Goal: Task Accomplishment & Management: Manage account settings

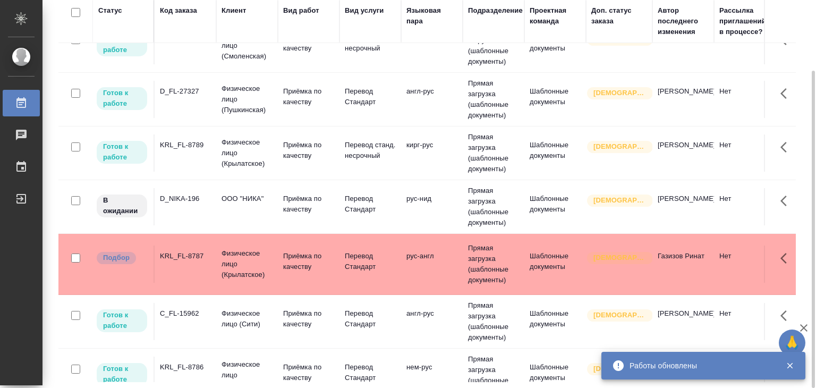
scroll to position [106, 0]
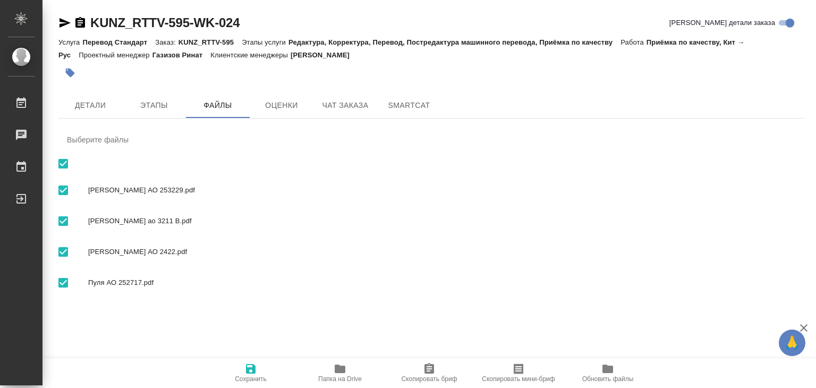
click at [91, 107] on span "Детали" at bounding box center [90, 105] width 51 height 13
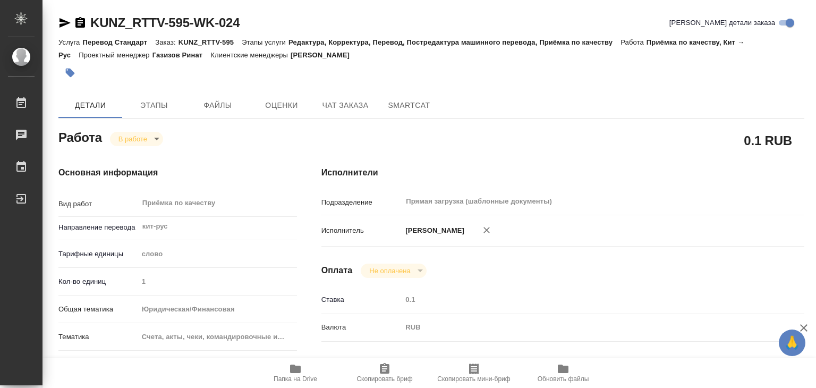
type textarea "x"
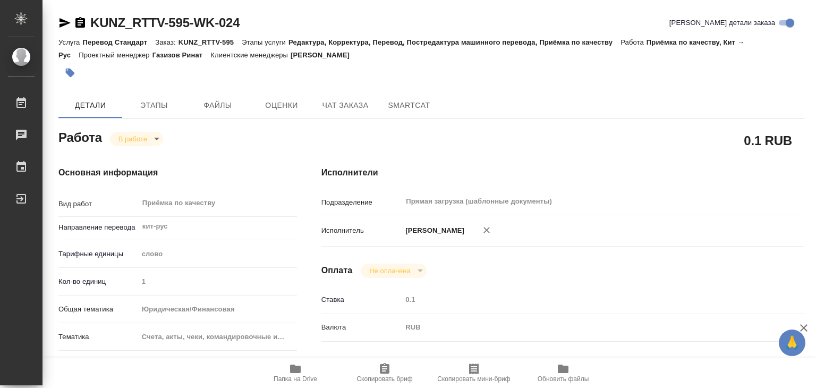
click at [73, 73] on icon "button" at bounding box center [70, 73] width 9 height 9
type textarea "x"
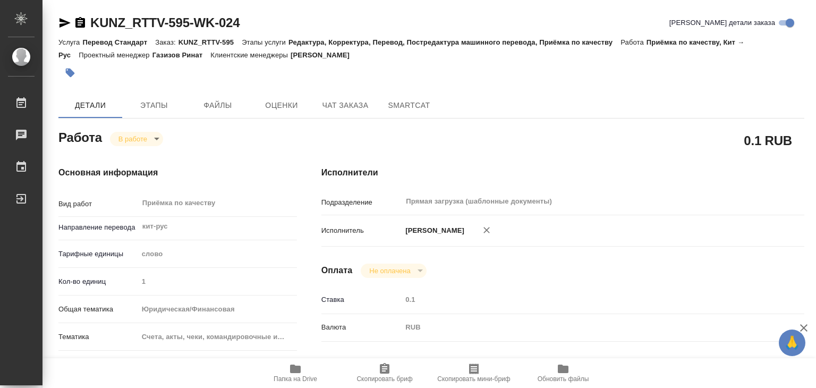
type textarea "x"
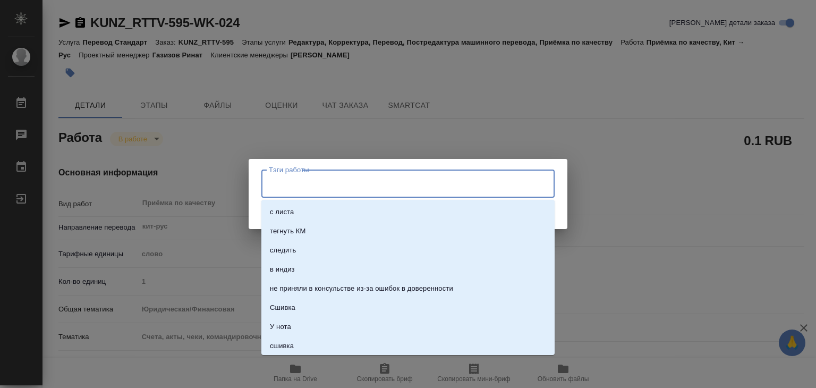
click at [323, 175] on input "Тэги работы" at bounding box center [398, 183] width 264 height 18
type textarea "x"
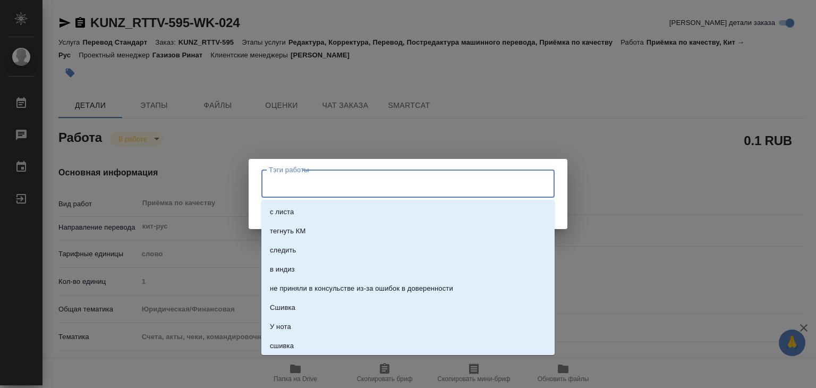
type textarea "x"
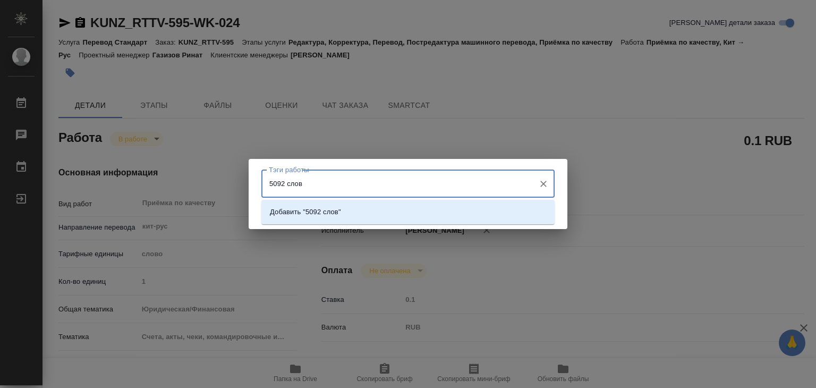
type input "5092 слова"
click at [389, 214] on li "Добавить "5092 слова"" at bounding box center [408, 212] width 293 height 19
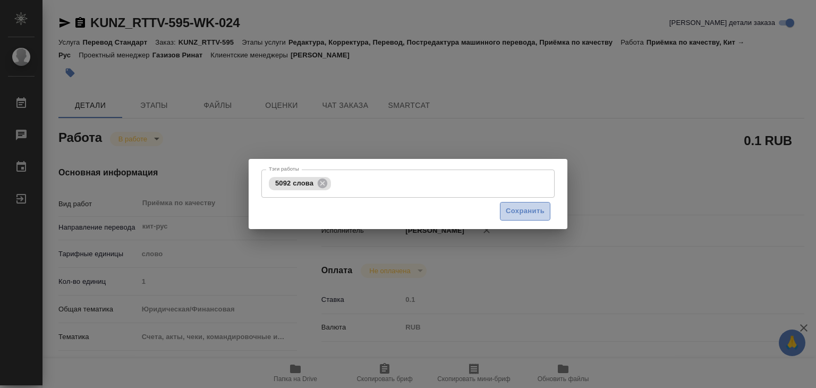
click at [507, 209] on span "Сохранить" at bounding box center [525, 211] width 39 height 12
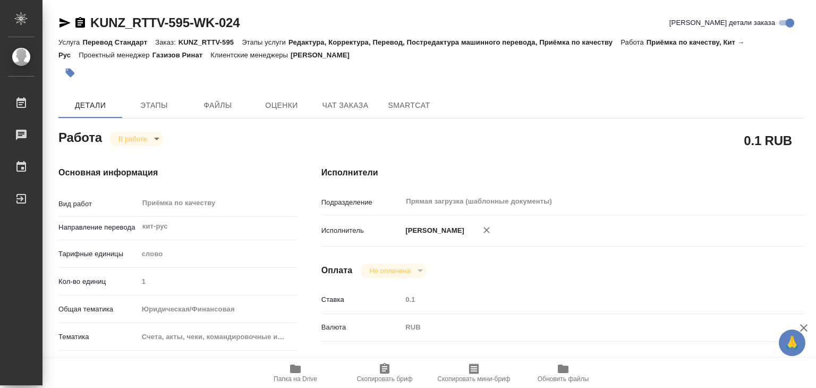
type input "inProgress"
type textarea "Приёмка по качеству"
type textarea "x"
type input "кит-рус"
type input "5a8b1489cc6b4906c91bfd90"
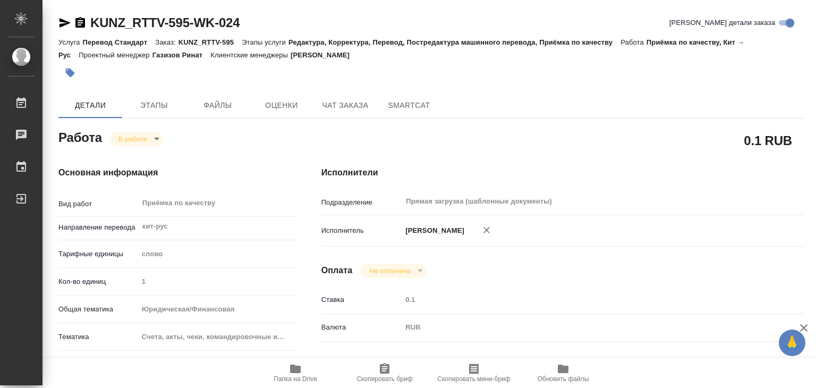
type input "1"
type input "yr-fn"
type input "5f647205b73bc97568ca66c0"
type input "06.10.2025 19:00"
type input "06.10.2025 19:34"
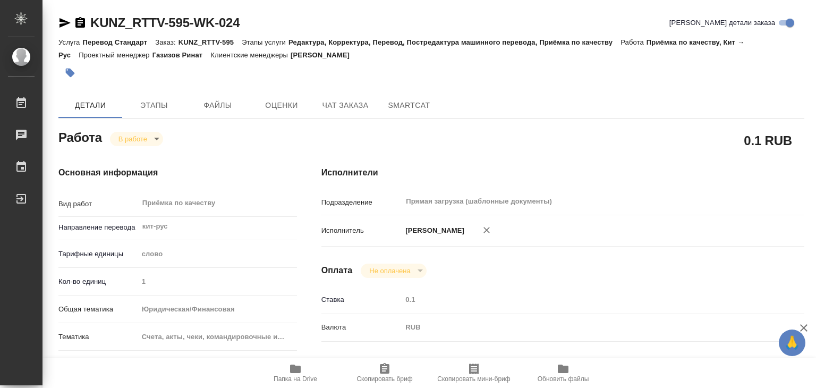
type input "06.10.2025 22:00"
type input "09.10.2025 17:00"
type input "Прямая загрузка (шаблонные документы)"
type input "notPayed"
type input "0.1"
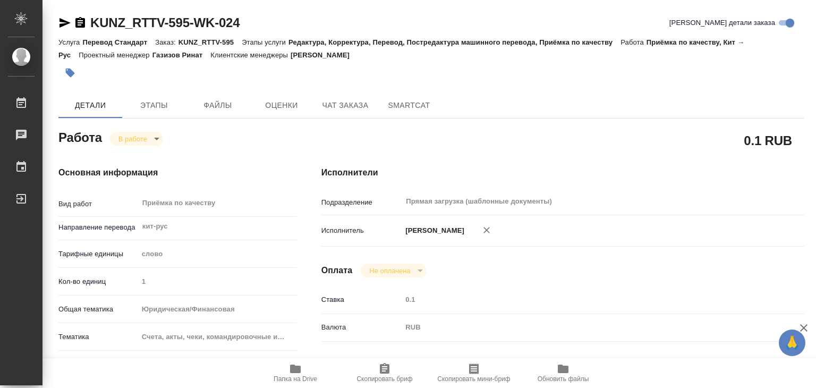
type input "RUB"
type input "Алилекова Валерия"
type textarea "x"
type textarea "/Clients/RT/Orders/KUNZ_RTTV-595/Corrected/KUNZ_RTTV-595-WK-024"
type textarea "x"
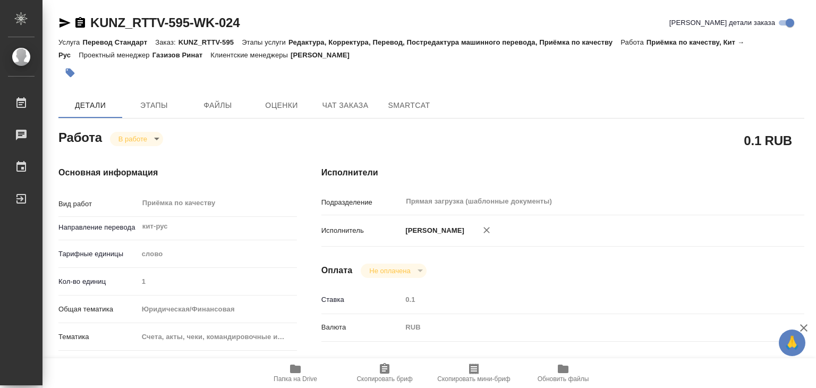
type input "KUNZ_RTTV-595"
type input "Перевод Стандарт"
type input "Редактура, Корректура, Перевод, Постредактура машинного перевода, Приёмка по ка…"
type input "Веселова Юлия"
type input "[PERSON_NAME]"
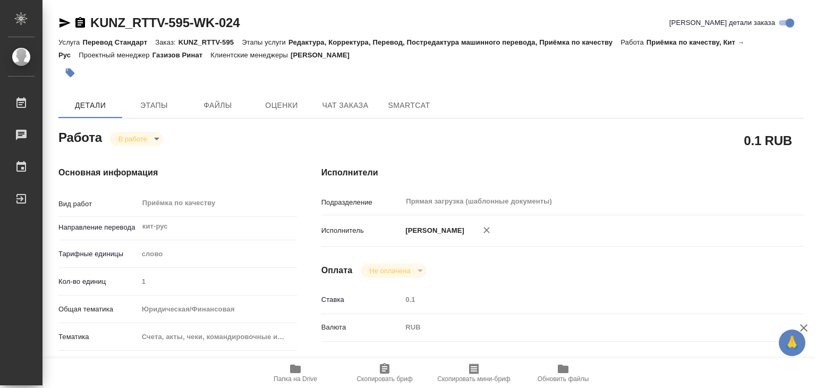
type input "/Clients/RT/Orders/KUNZ_RTTV-595"
type textarea "x"
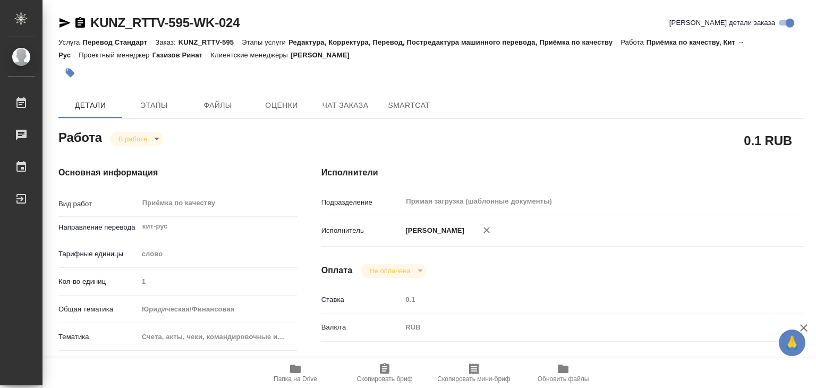
type textarea "x"
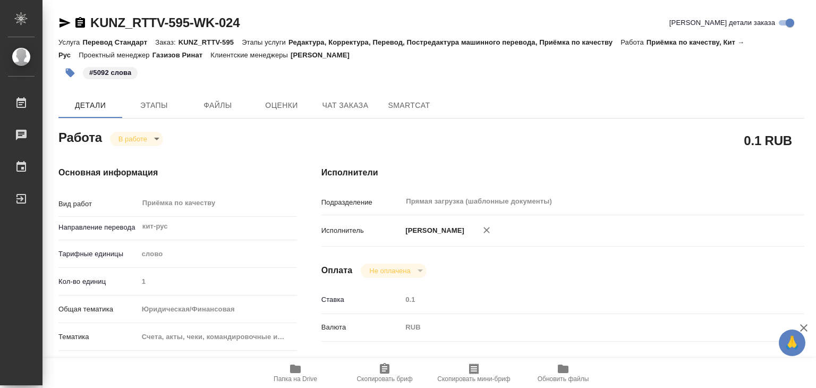
type textarea "x"
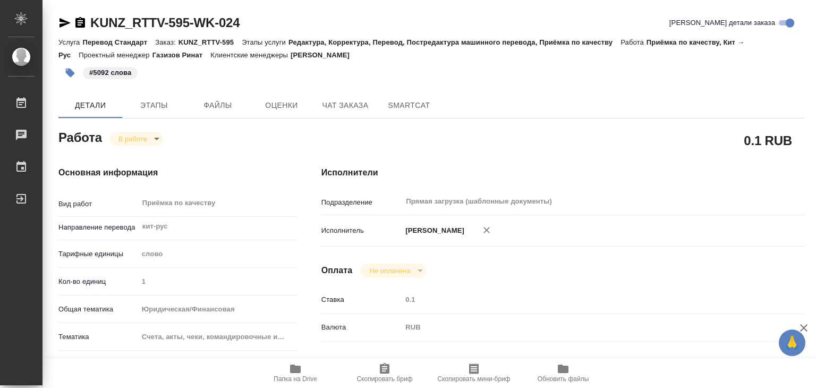
type textarea "x"
click at [150, 137] on body "🙏 .cls-1 fill:#fff; AWATERA Alilekova Valeriya Работы 0 Чаты График Выйти KUNZ_…" at bounding box center [408, 194] width 816 height 388
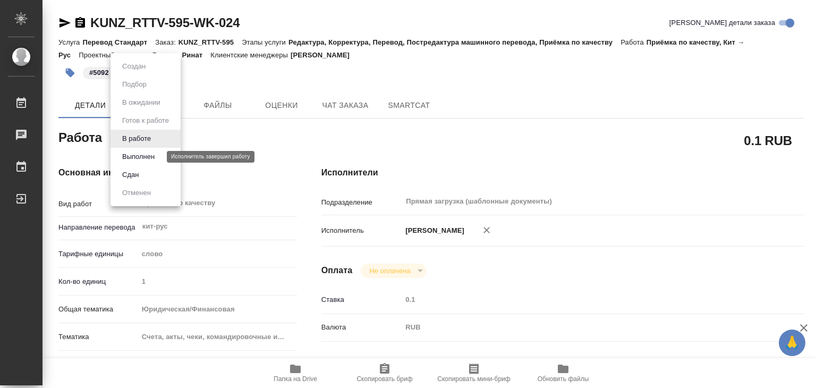
click at [149, 154] on button "Выполнен" at bounding box center [138, 157] width 39 height 12
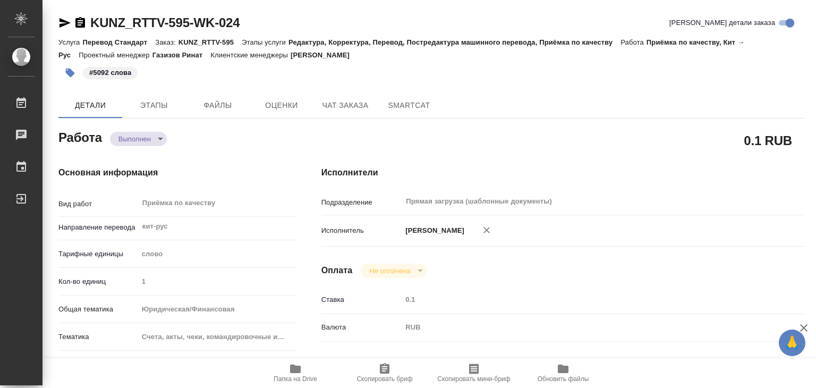
type textarea "x"
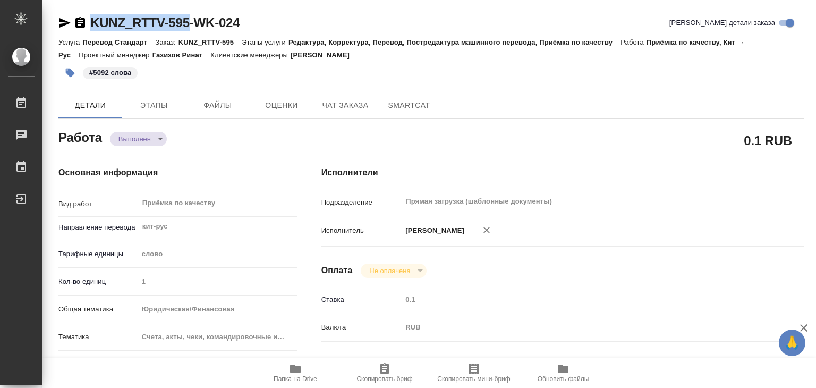
drag, startPoint x: 140, startPoint y: 18, endPoint x: 192, endPoint y: 24, distance: 52.0
copy link "KUNZ_RTTV-595"
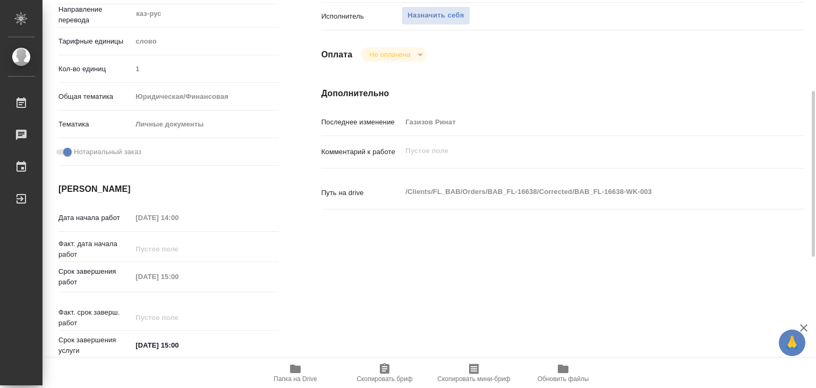
scroll to position [106, 0]
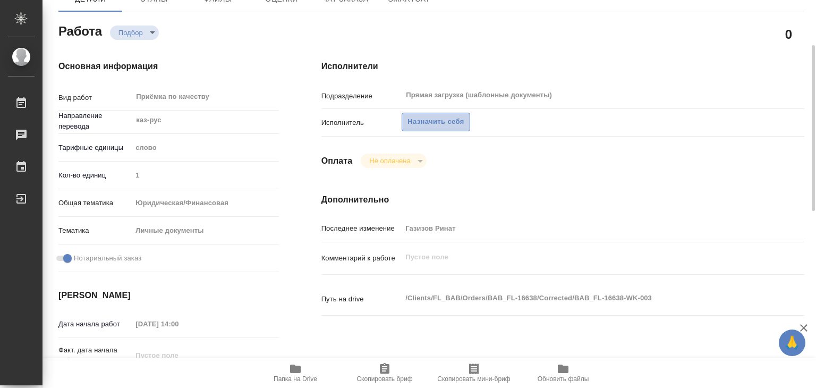
click at [415, 125] on span "Назначить себя" at bounding box center [436, 122] width 56 height 12
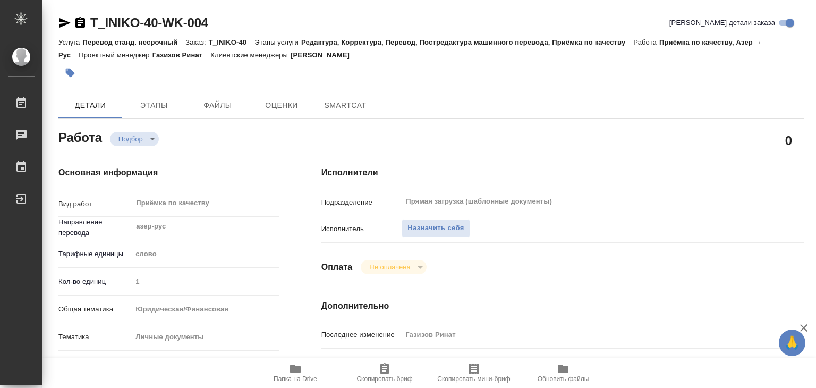
type textarea "x"
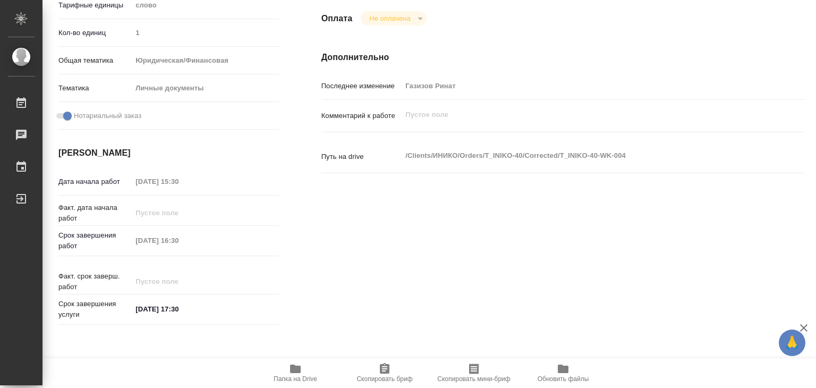
type textarea "x"
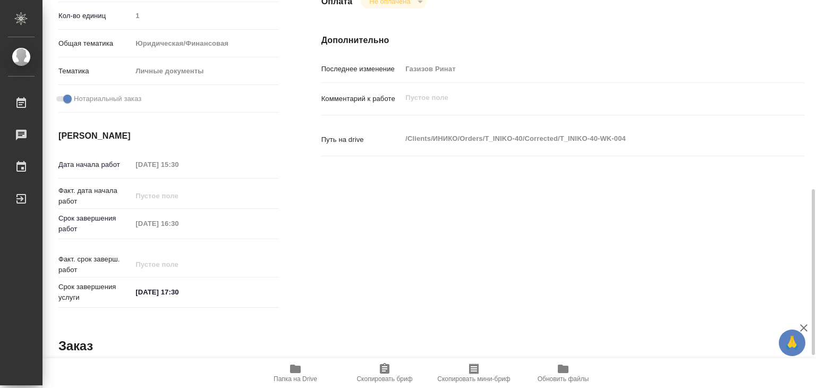
scroll to position [319, 0]
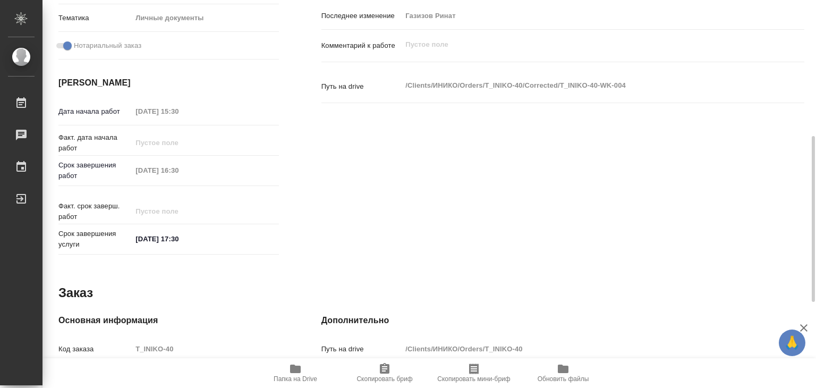
type textarea "x"
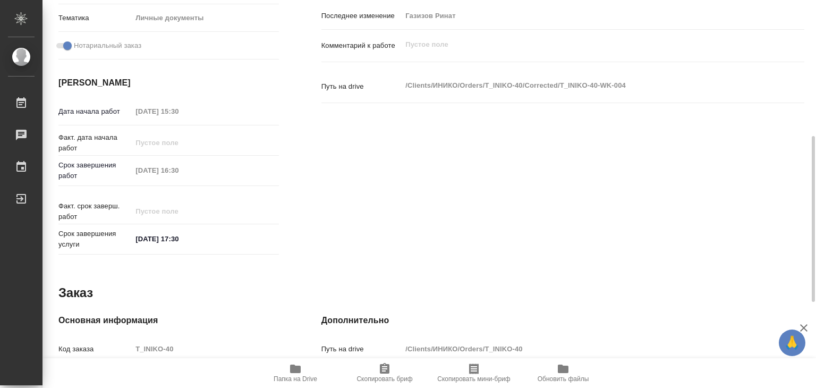
type textarea "x"
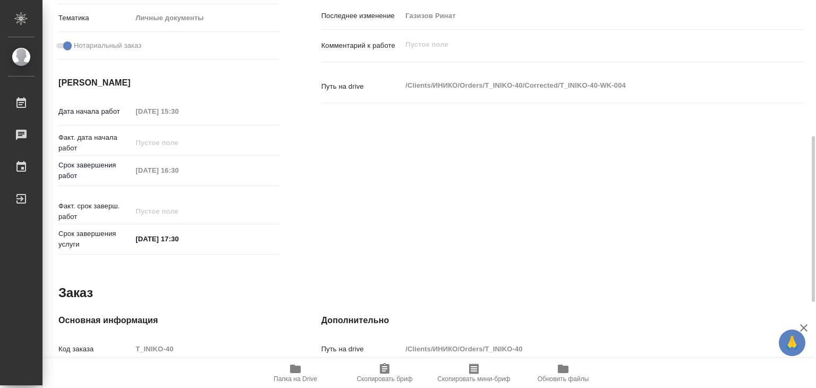
type textarea "x"
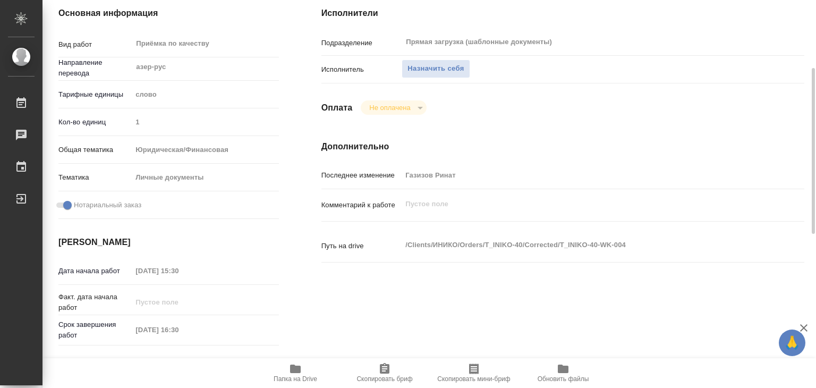
scroll to position [0, 0]
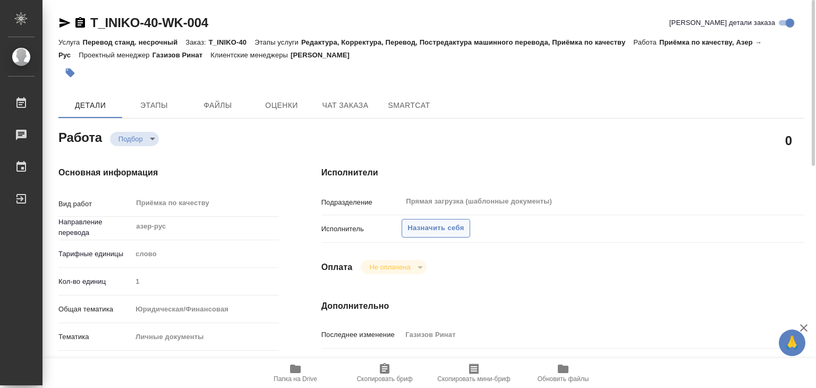
click at [424, 233] on span "Назначить себя" at bounding box center [436, 228] width 56 height 12
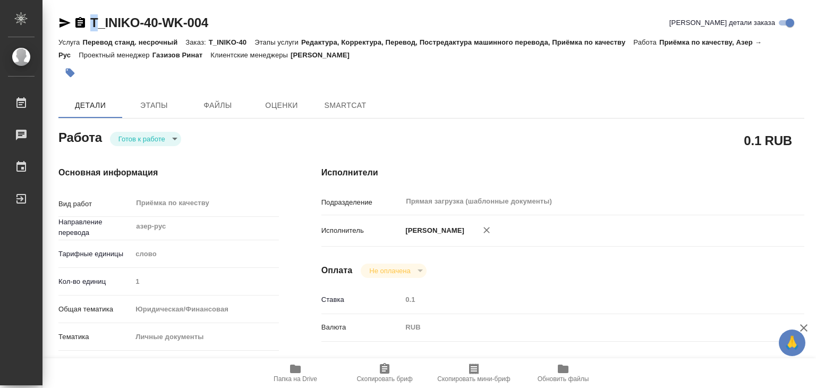
type textarea "x"
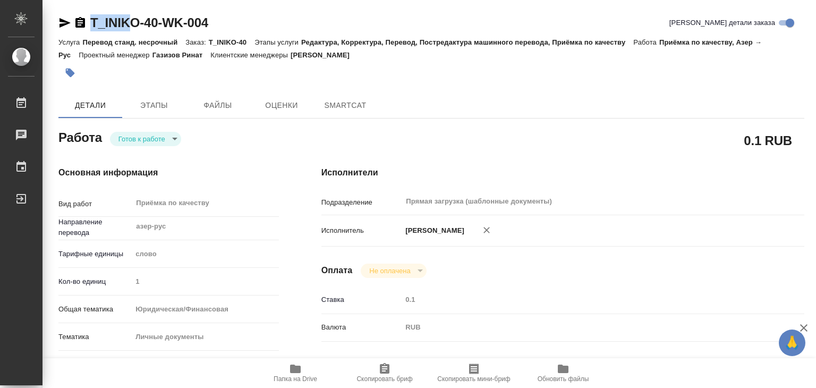
type textarea "x"
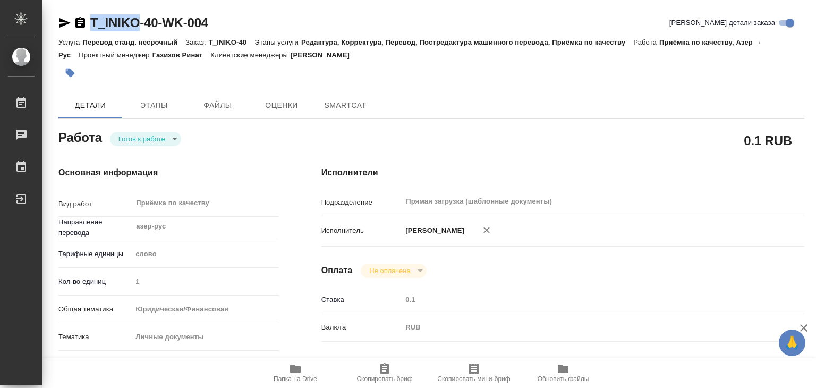
type textarea "x"
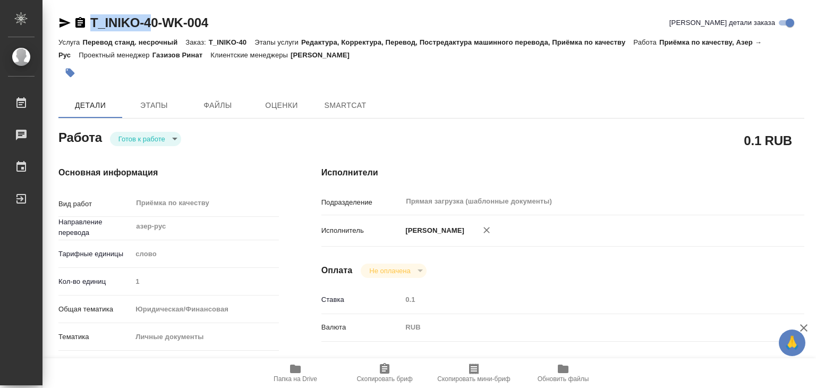
type textarea "x"
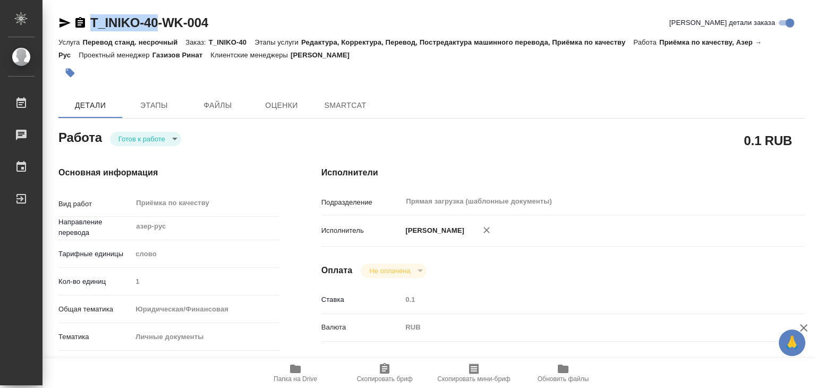
drag, startPoint x: 92, startPoint y: 11, endPoint x: 160, endPoint y: 23, distance: 69.1
type textarea "x"
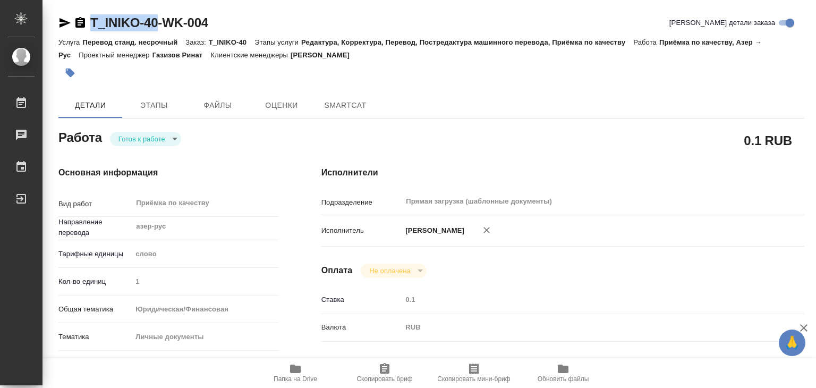
type textarea "x"
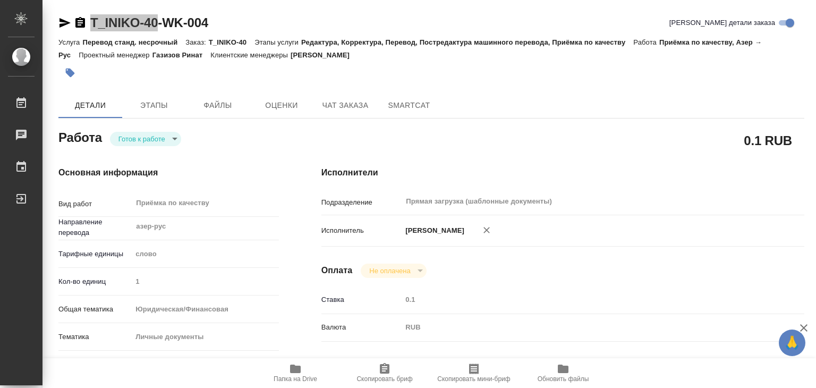
type textarea "x"
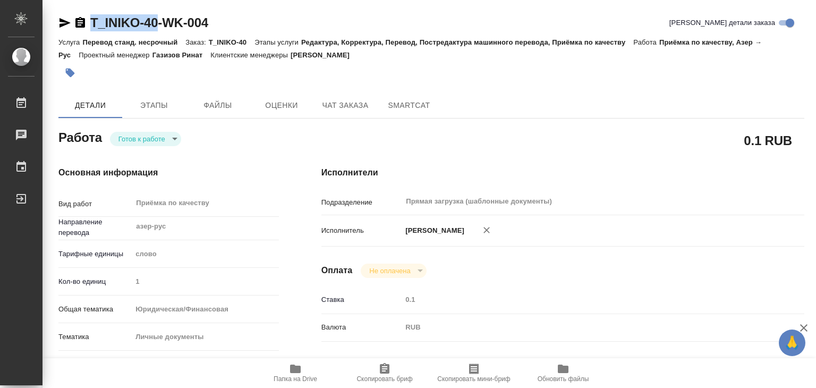
type textarea "x"
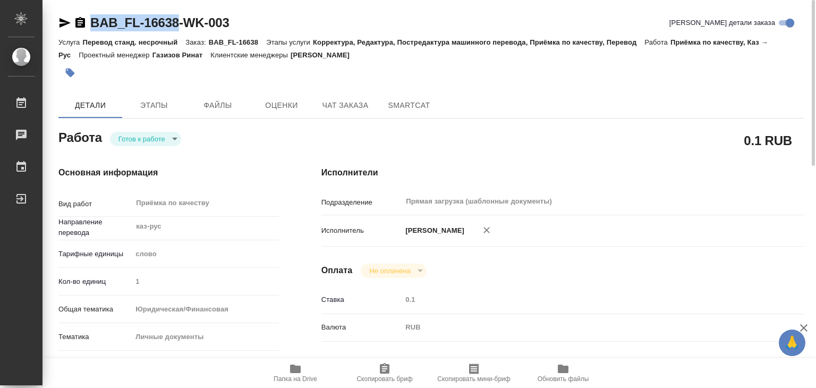
drag, startPoint x: 136, startPoint y: 19, endPoint x: 177, endPoint y: 27, distance: 41.7
copy link "BAB_FL-16638"
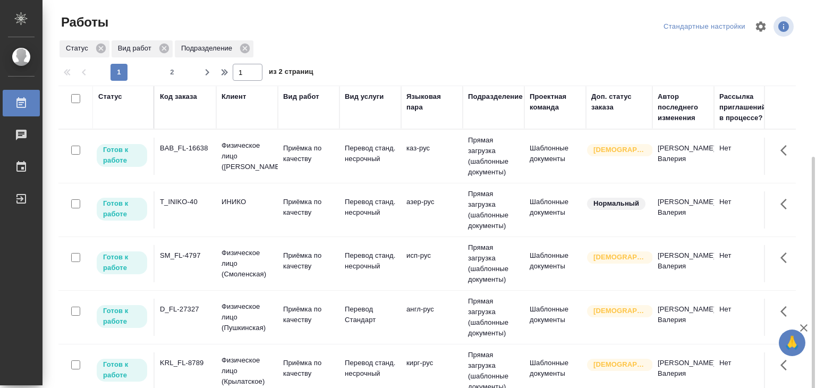
scroll to position [319, 0]
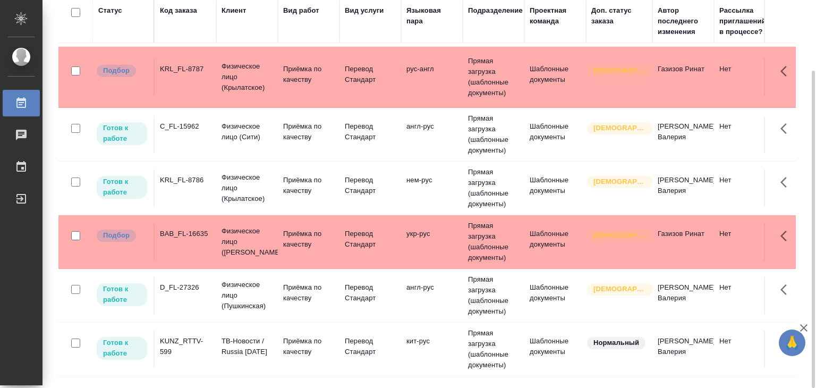
click at [209, 58] on td "KRL_FL-8787" at bounding box center [186, 76] width 62 height 37
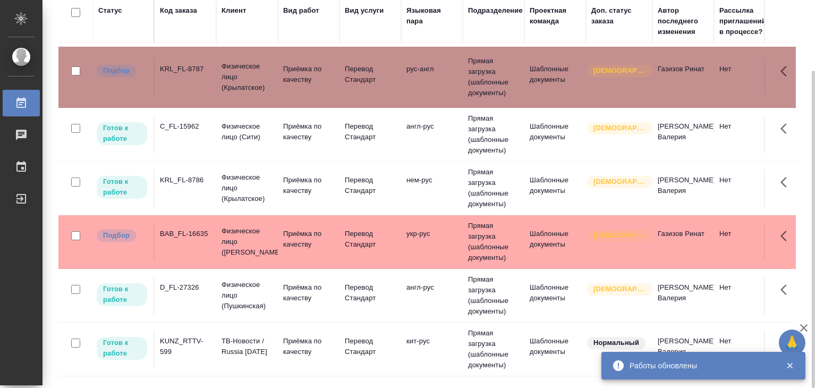
click at [213, 250] on td "BAB_FL-16635" at bounding box center [186, 241] width 62 height 37
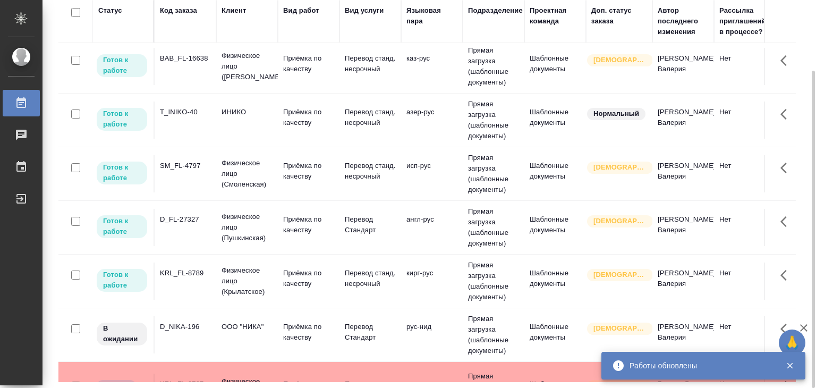
scroll to position [0, 0]
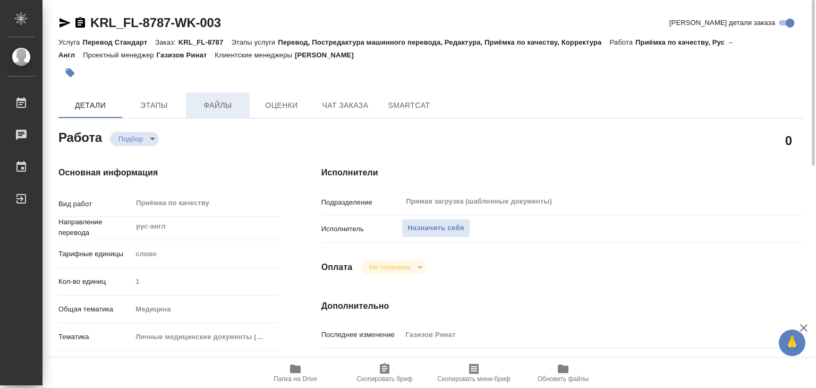
click at [209, 113] on button "Файлы" at bounding box center [218, 105] width 64 height 26
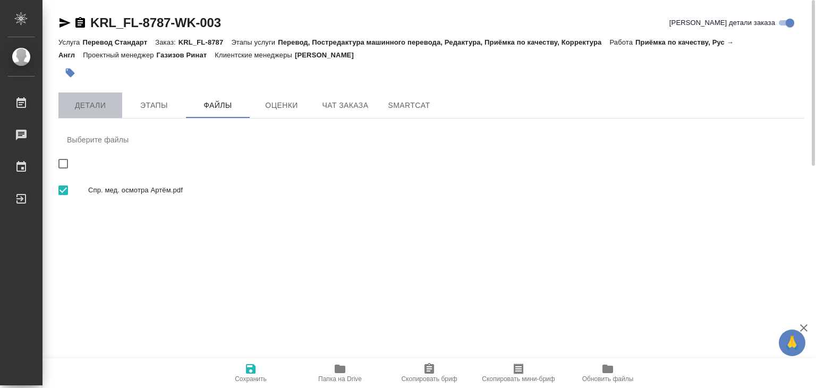
click at [85, 108] on span "Детали" at bounding box center [90, 105] width 51 height 13
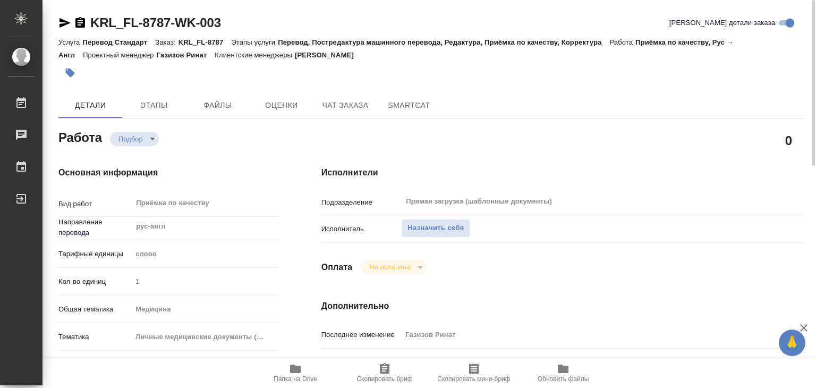
type textarea "x"
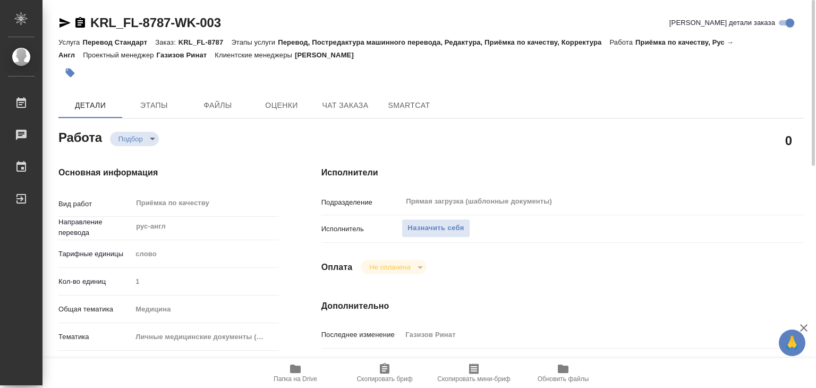
type textarea "x"
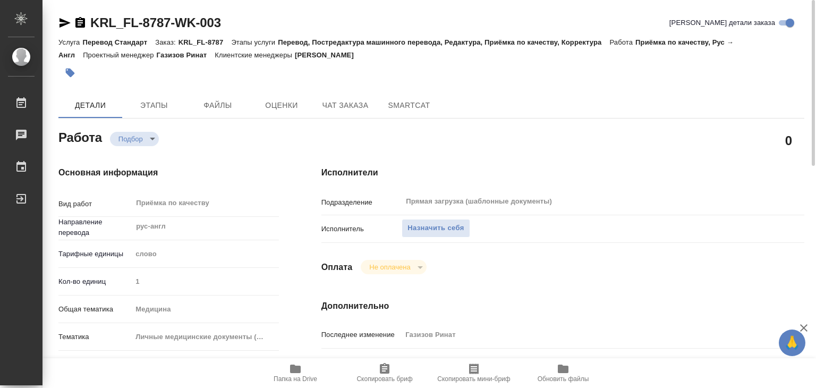
type textarea "x"
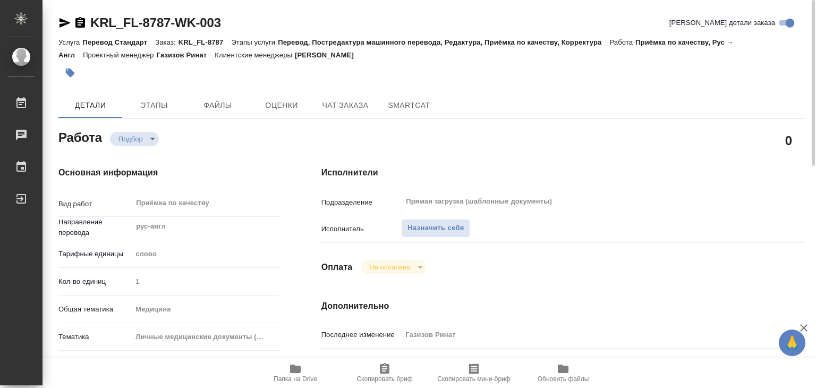
type textarea "x"
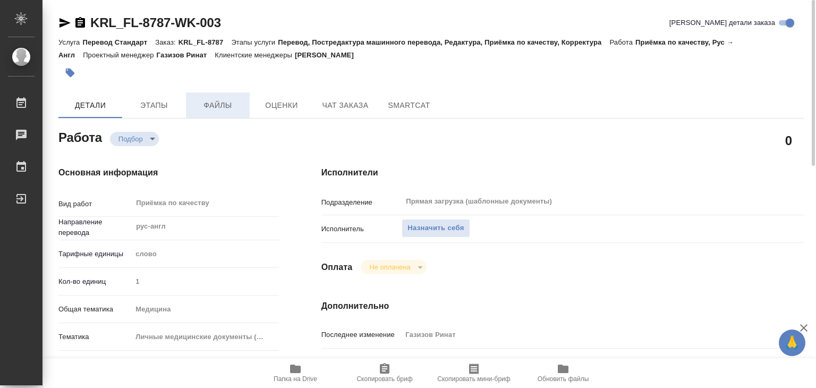
click at [217, 109] on span "Файлы" at bounding box center [217, 105] width 51 height 13
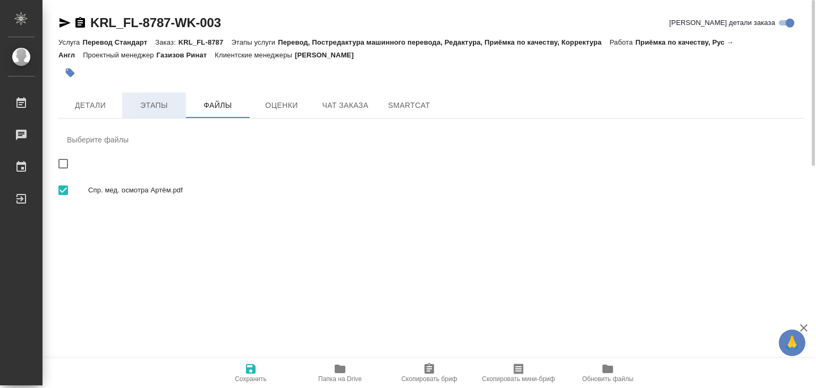
click at [149, 109] on span "Этапы" at bounding box center [154, 105] width 51 height 13
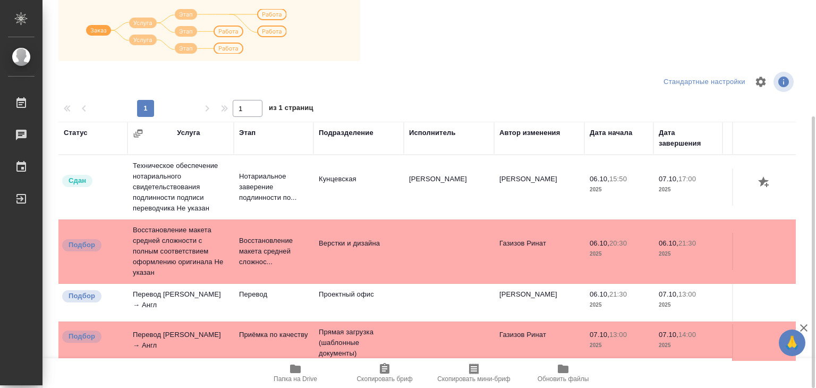
scroll to position [6, 0]
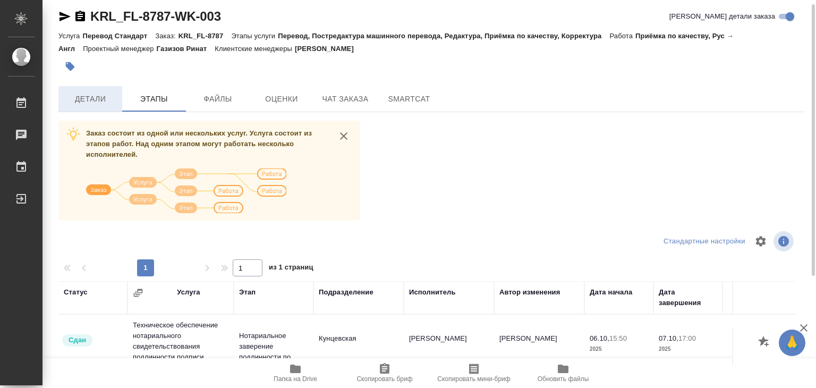
click at [102, 105] on button "Детали" at bounding box center [90, 99] width 64 height 26
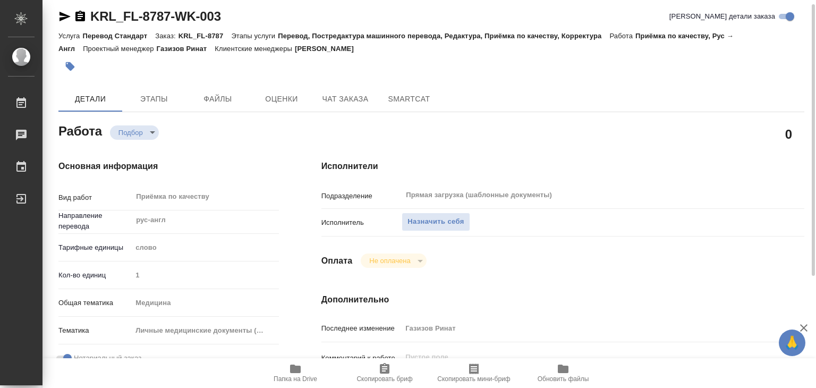
type textarea "x"
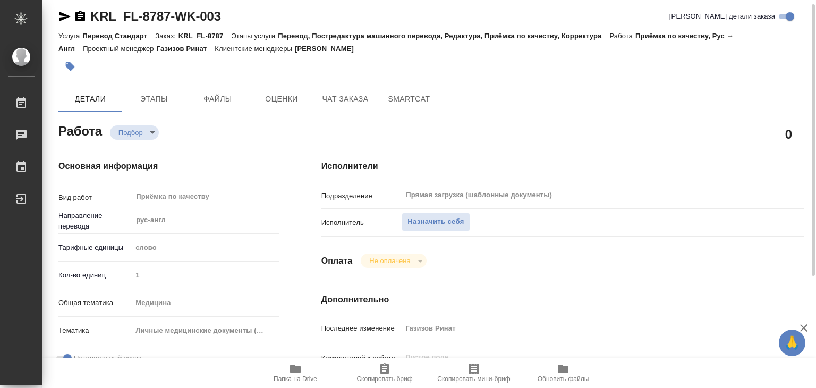
type textarea "x"
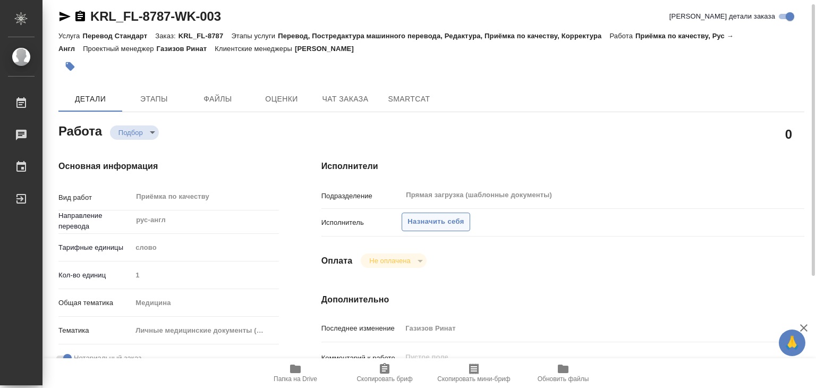
click at [437, 221] on span "Назначить себя" at bounding box center [436, 222] width 56 height 12
type textarea "x"
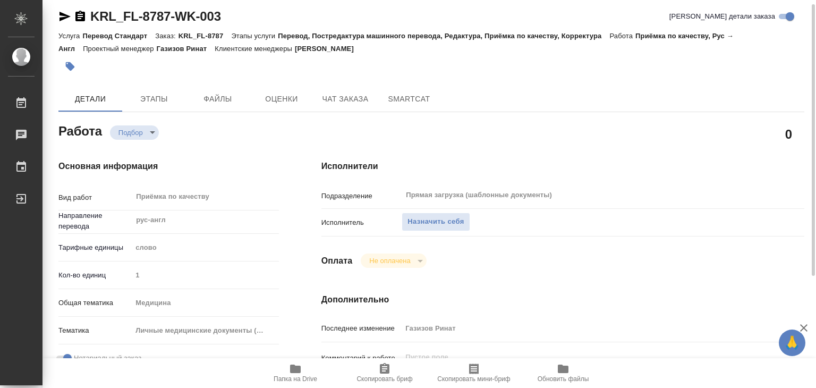
type textarea "x"
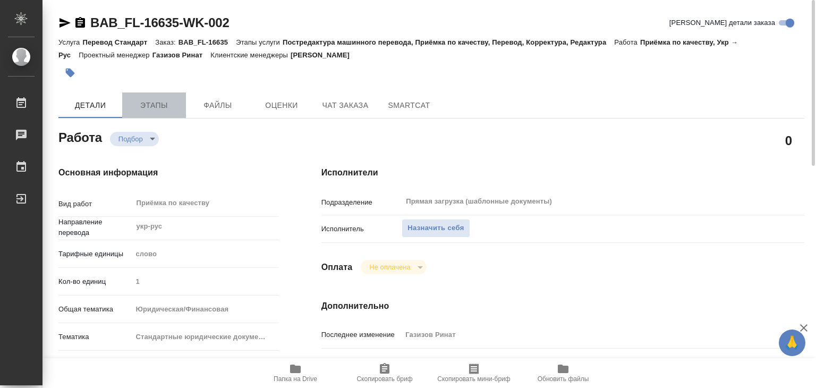
click at [155, 109] on span "Этапы" at bounding box center [154, 105] width 51 height 13
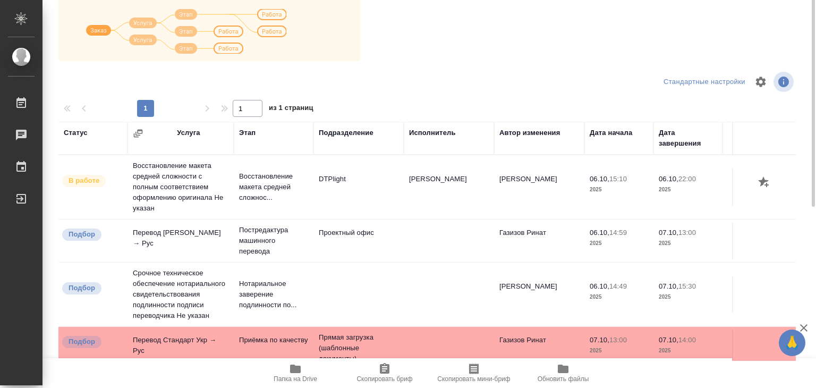
scroll to position [6, 0]
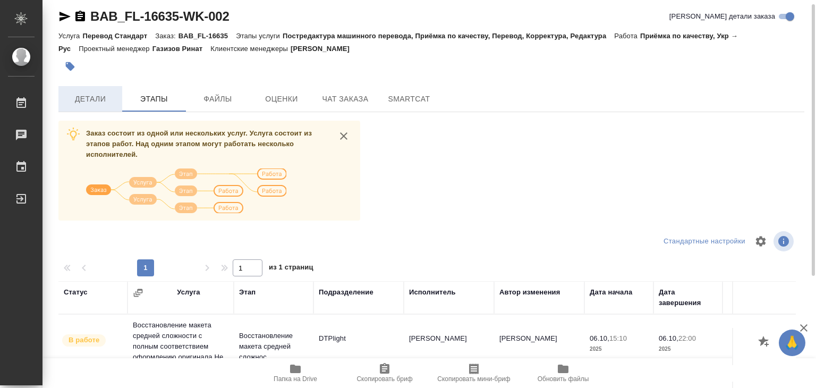
click at [119, 102] on button "Детали" at bounding box center [90, 99] width 64 height 26
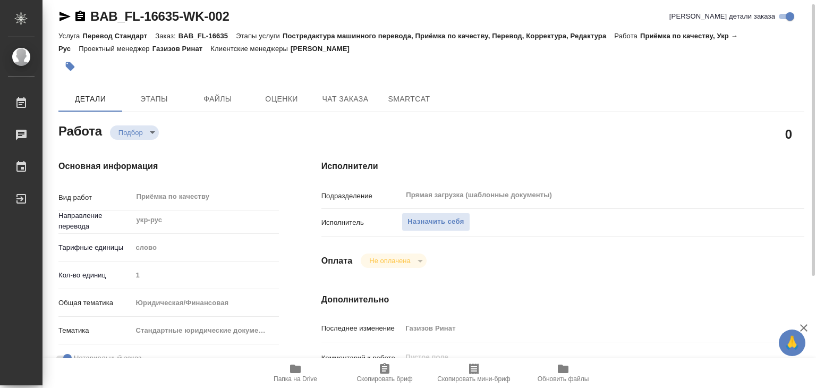
type textarea "x"
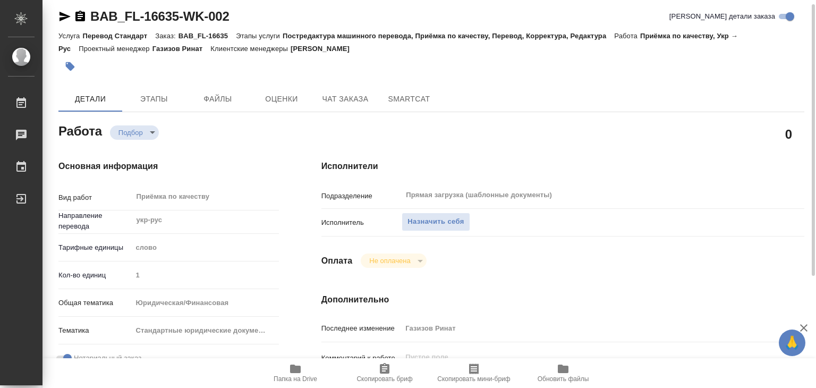
type textarea "x"
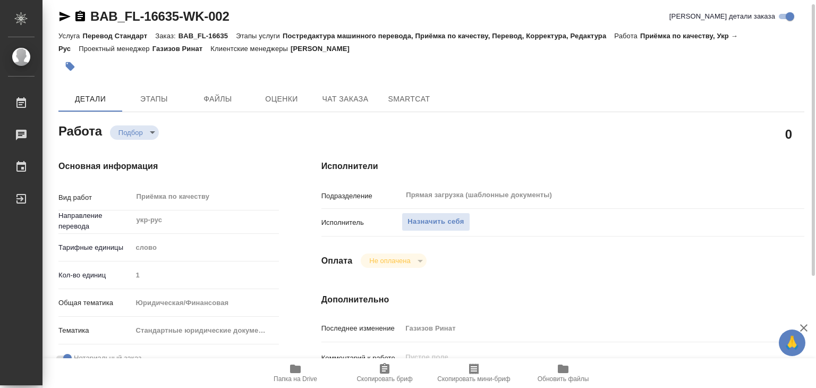
type textarea "x"
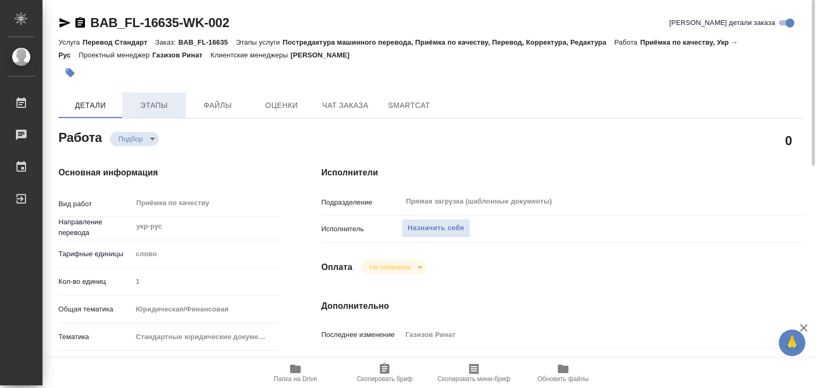
click at [157, 109] on span "Этапы" at bounding box center [154, 105] width 51 height 13
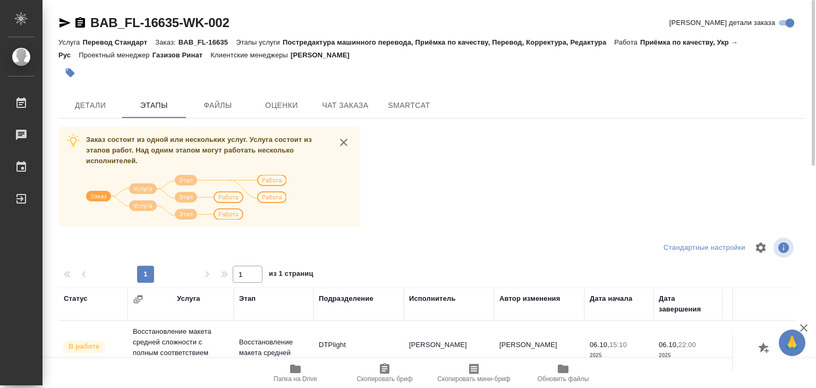
click at [87, 118] on hr at bounding box center [431, 118] width 746 height 1
click at [90, 98] on button "Детали" at bounding box center [90, 105] width 64 height 26
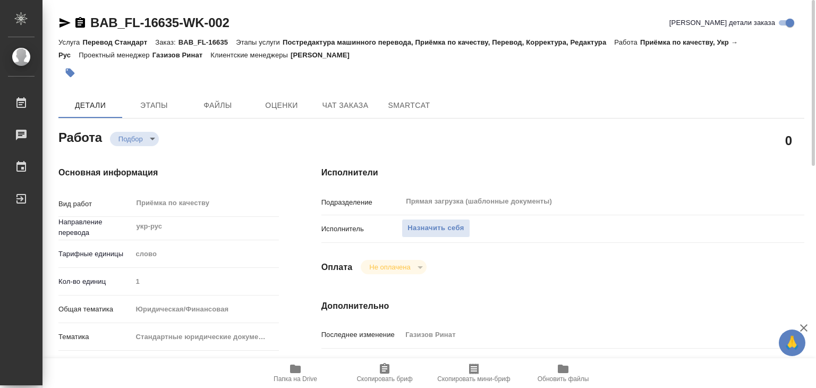
type textarea "x"
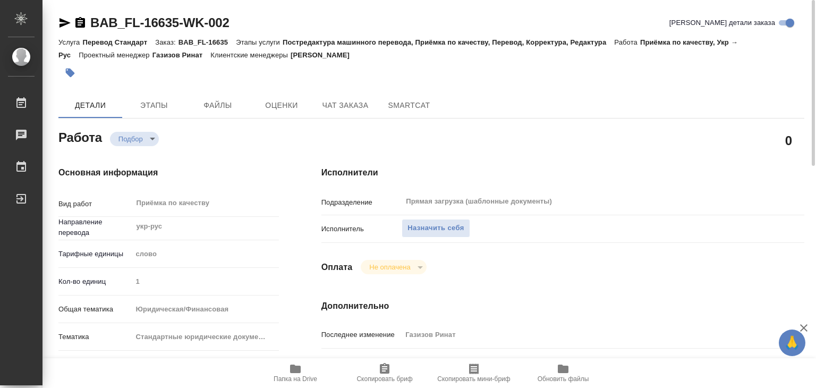
type textarea "x"
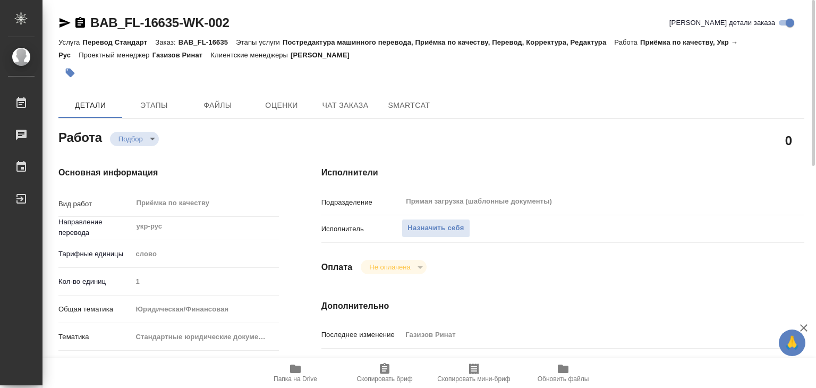
type textarea "x"
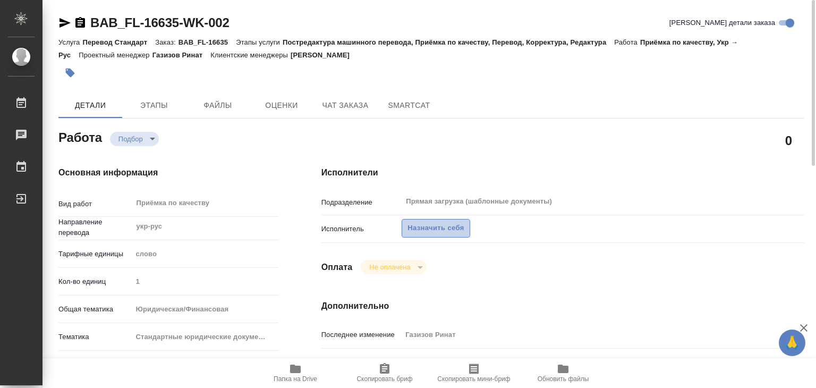
click at [415, 222] on span "Назначить себя" at bounding box center [436, 228] width 56 height 12
type textarea "x"
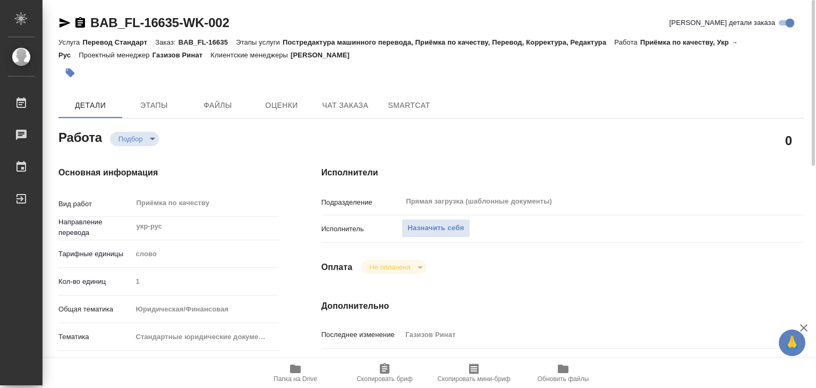
type textarea "x"
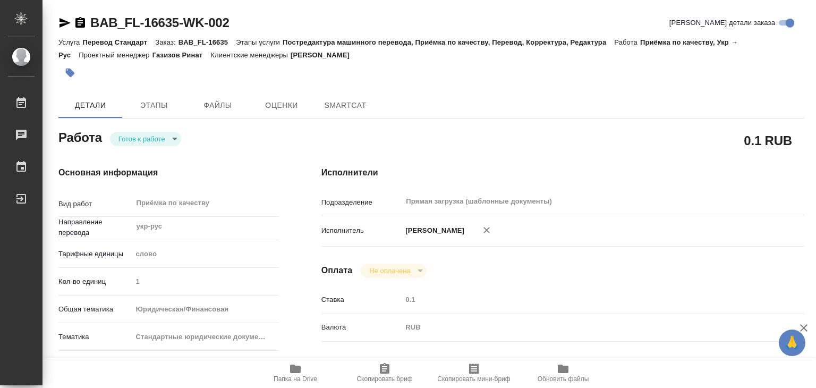
type textarea "x"
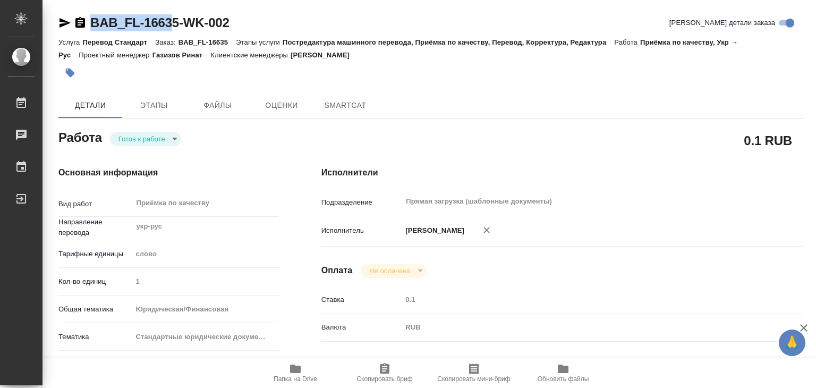
type textarea "x"
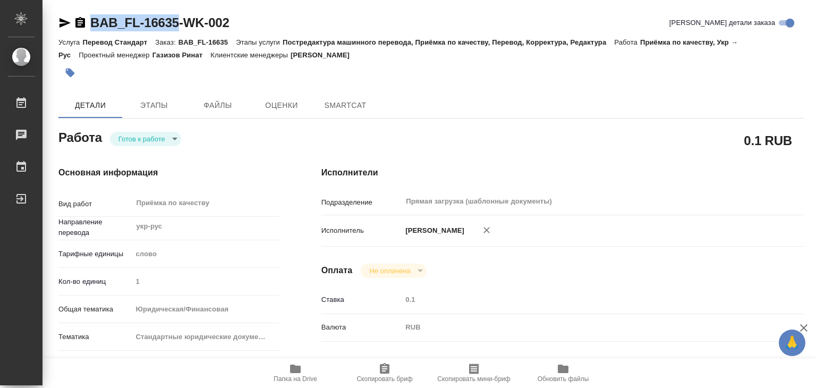
type textarea "x"
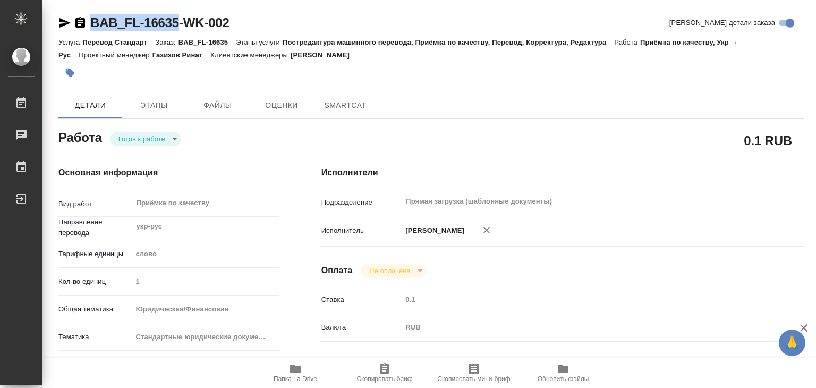
type textarea "x"
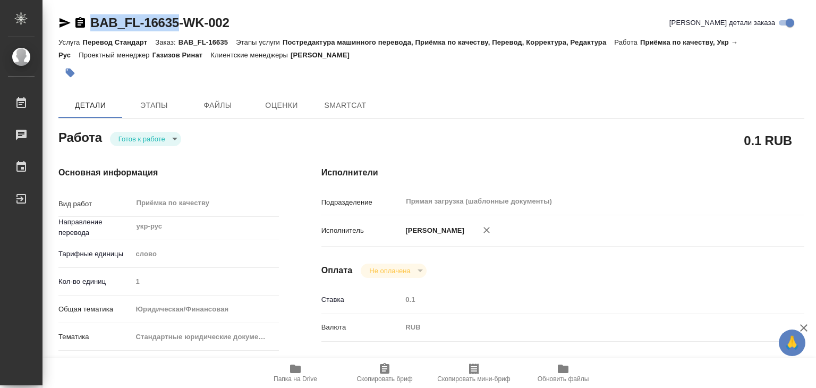
drag, startPoint x: 83, startPoint y: 9, endPoint x: 179, endPoint y: 21, distance: 96.0
type textarea "x"
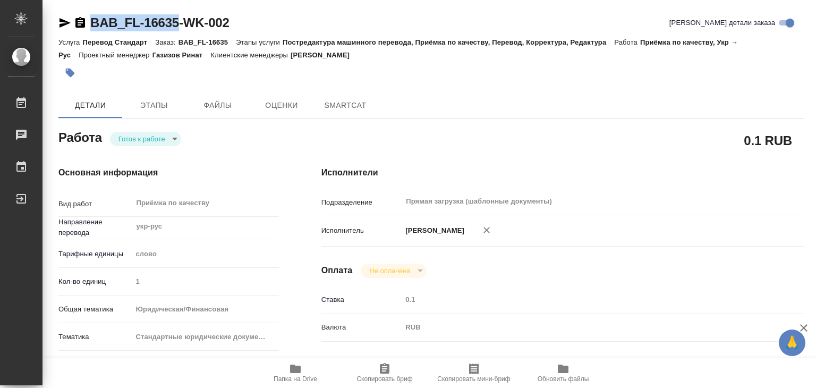
type textarea "x"
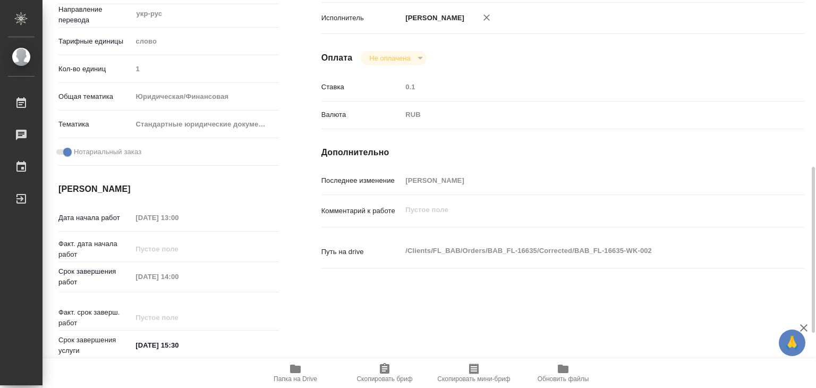
scroll to position [266, 0]
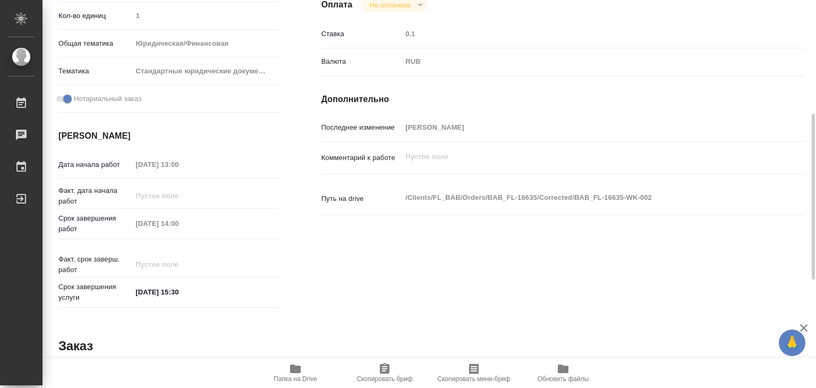
type textarea "x"
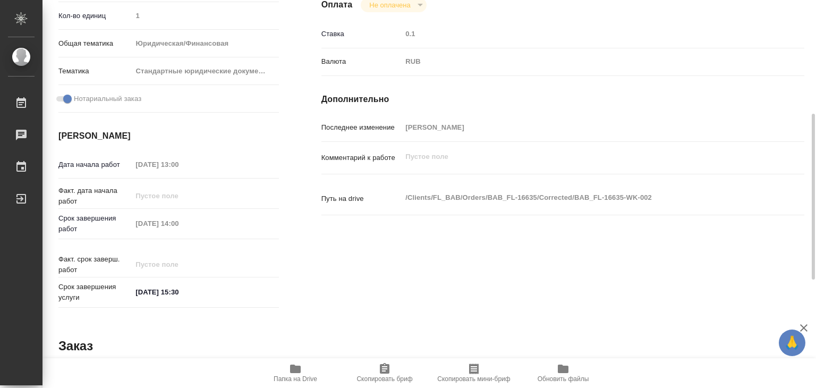
type textarea "x"
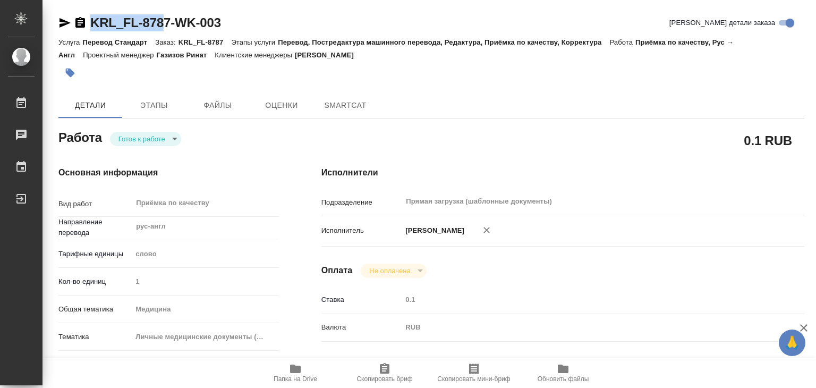
type textarea "x"
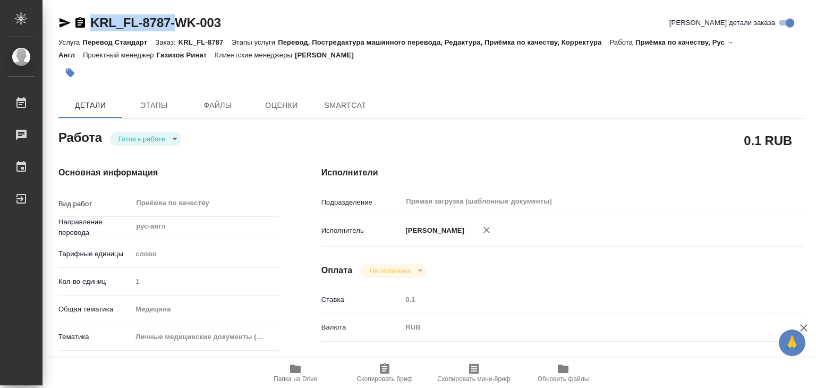
type textarea "x"
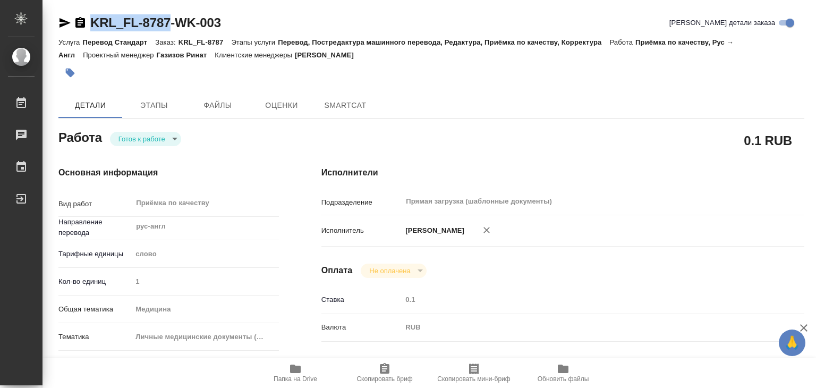
type textarea "x"
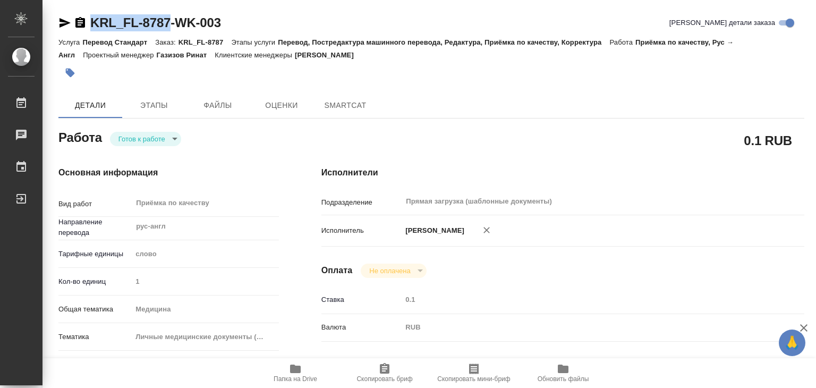
drag, startPoint x: 139, startPoint y: 20, endPoint x: 170, endPoint y: 26, distance: 31.4
copy link "KRL_FL-8787"
type textarea "x"
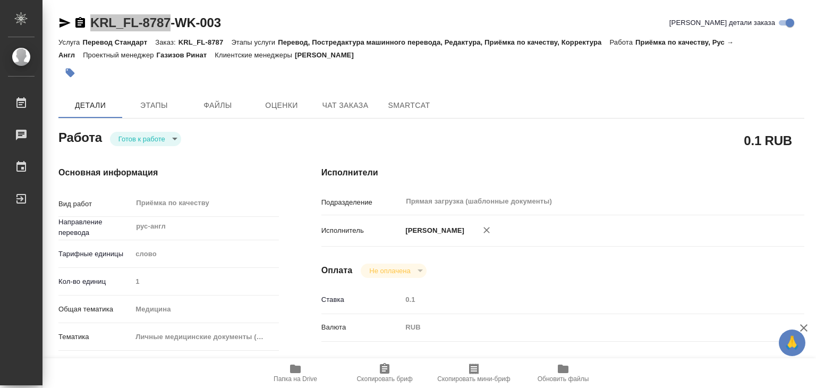
type textarea "x"
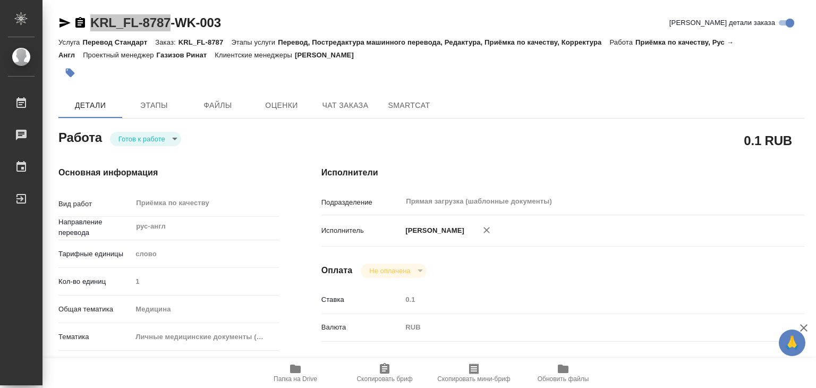
type textarea "x"
